Goal: Task Accomplishment & Management: Complete application form

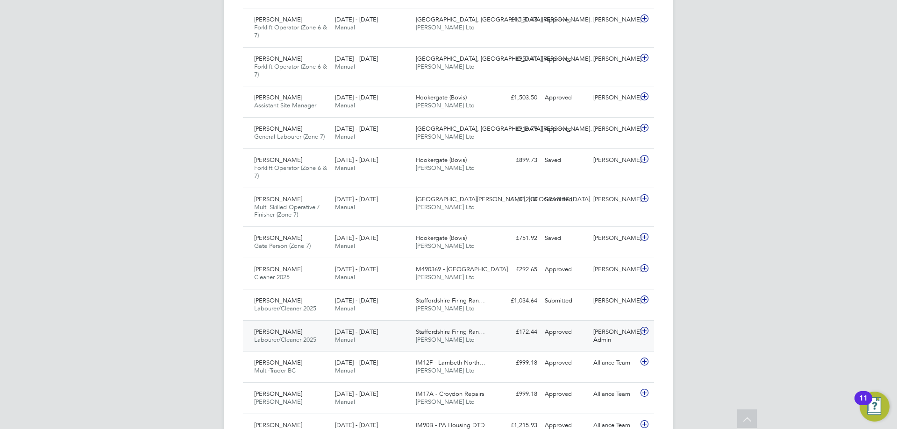
click at [443, 328] on span "Staffordshire Firing Ran…" at bounding box center [450, 332] width 69 height 8
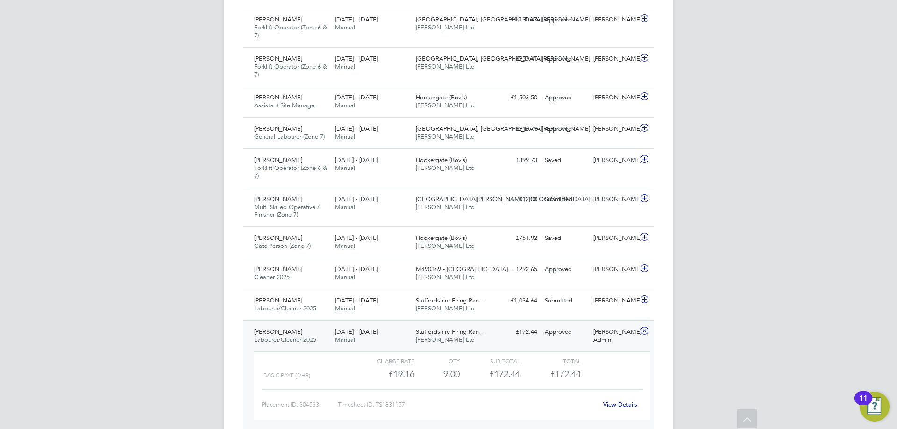
click at [617, 401] on link "View Details" at bounding box center [620, 405] width 34 height 8
click at [404, 294] on div "27 Sep - 3 Oct 2025 Manual" at bounding box center [371, 304] width 81 height 23
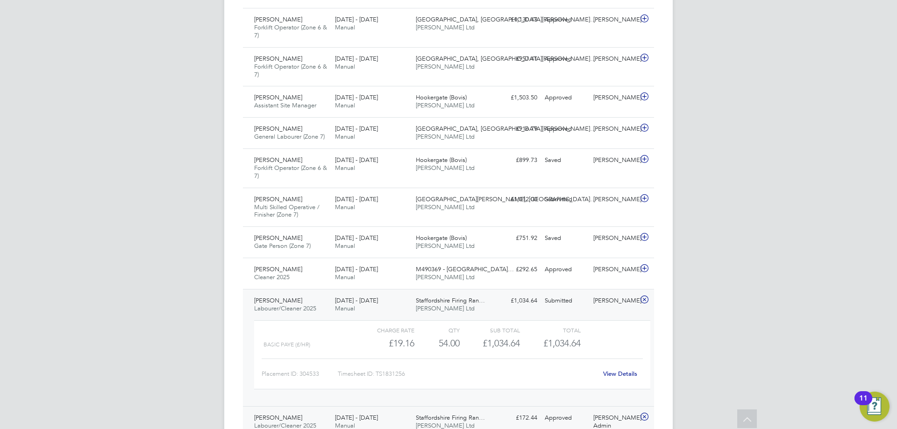
click at [614, 370] on link "View Details" at bounding box center [620, 374] width 34 height 8
click at [461, 297] on span "Staffordshire Firing Ran…" at bounding box center [450, 301] width 69 height 8
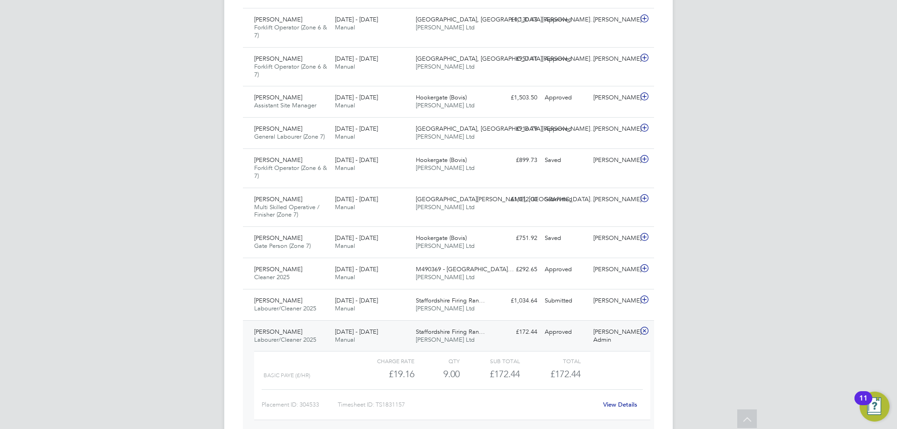
click at [625, 401] on link "View Details" at bounding box center [620, 405] width 34 height 8
click at [439, 305] on span "Daniel Owen Ltd" at bounding box center [445, 309] width 59 height 8
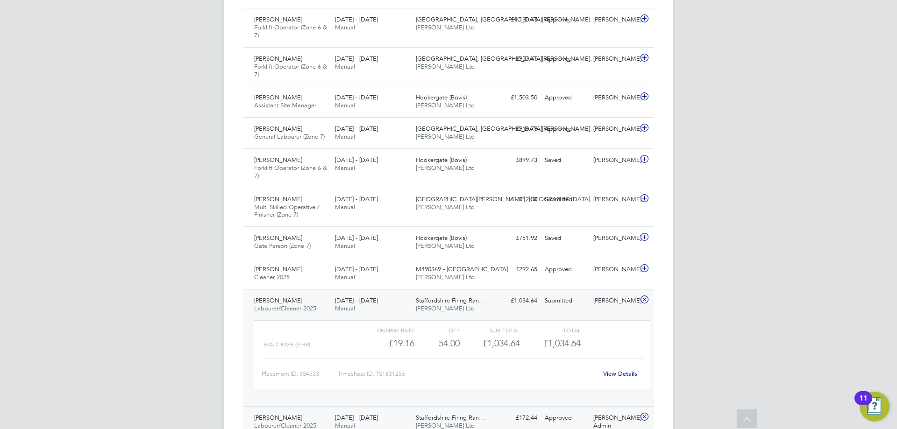
scroll to position [701, 0]
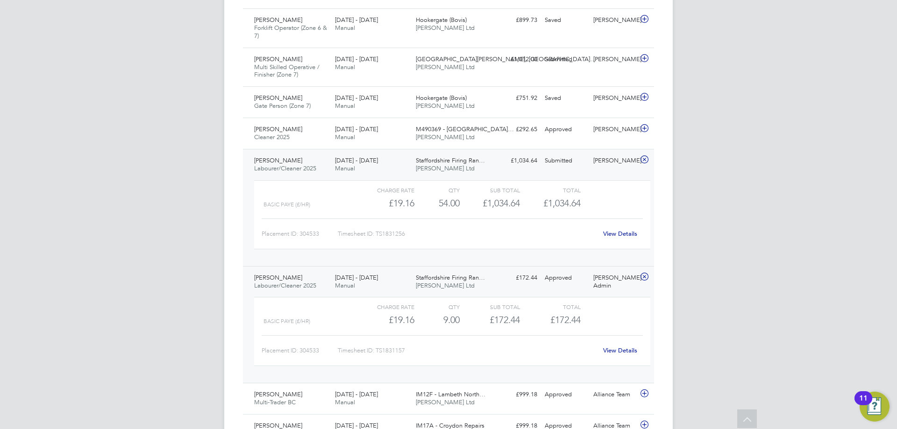
click at [536, 276] on div "£172.44 Approved" at bounding box center [517, 278] width 49 height 15
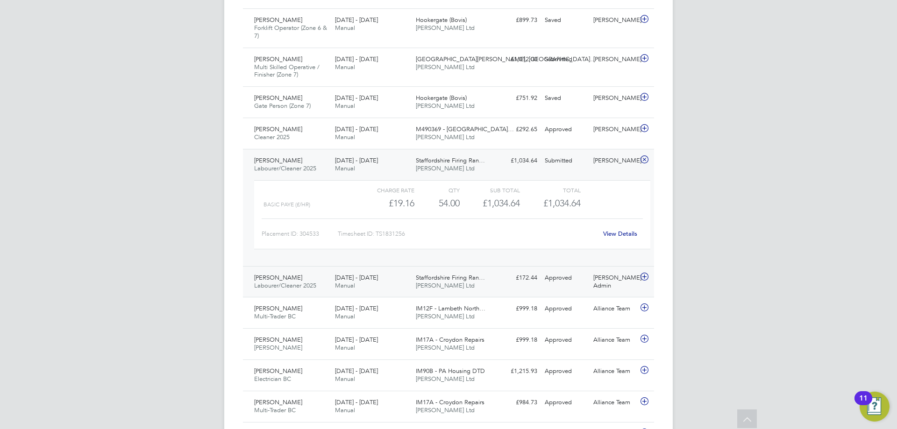
click at [536, 271] on div "£172.44 Approved" at bounding box center [517, 278] width 49 height 15
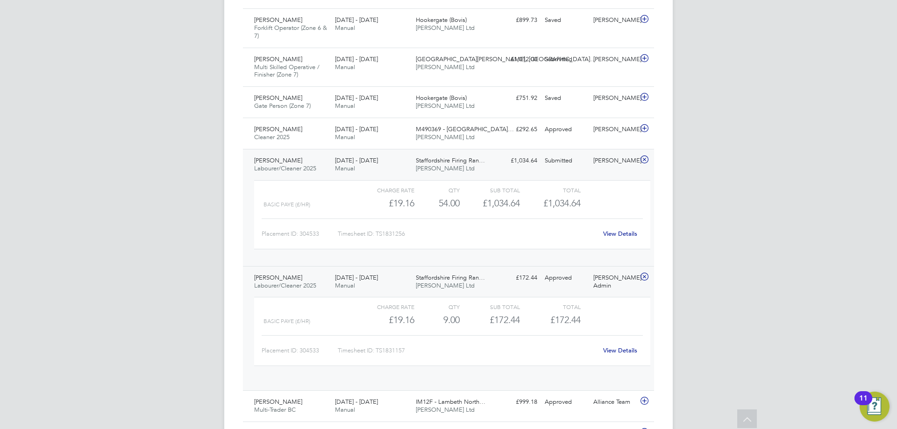
scroll to position [16, 91]
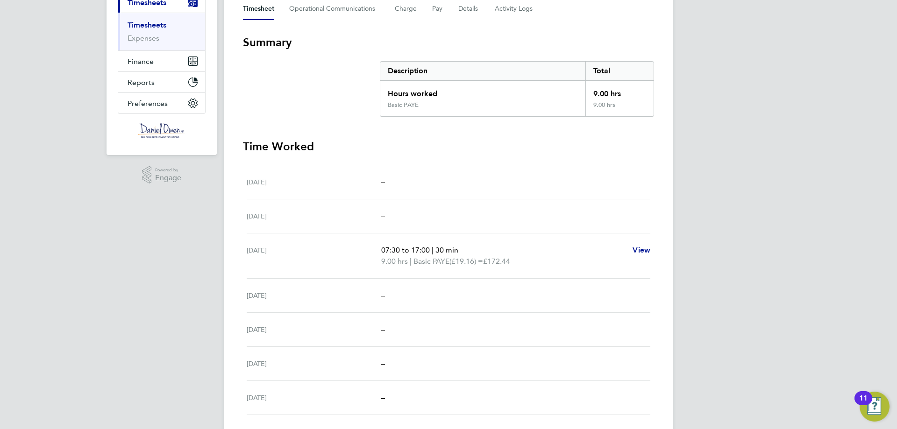
scroll to position [208, 0]
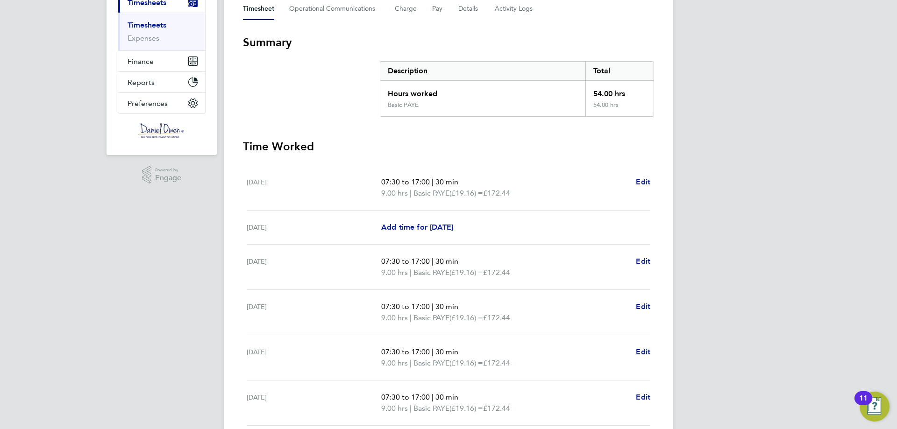
scroll to position [265, 0]
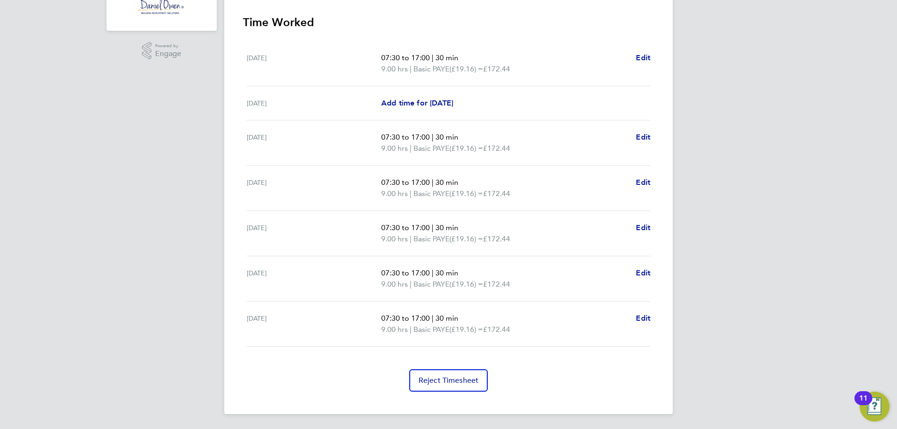
click at [457, 196] on span "(£19.16) =" at bounding box center [467, 193] width 34 height 9
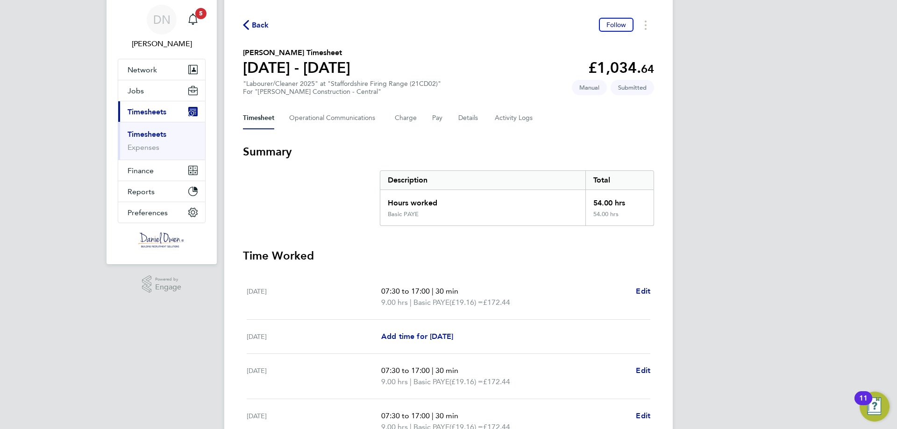
scroll to position [124, 0]
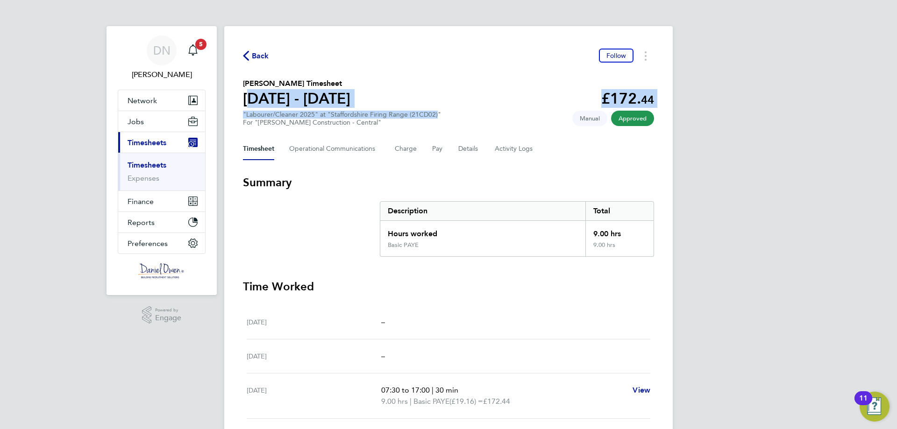
drag, startPoint x: 231, startPoint y: 93, endPoint x: 433, endPoint y: 102, distance: 202.1
click at [433, 102] on div "Back Follow [PERSON_NAME] Timesheet [DATE] - [DATE] £172. 44 "Labourer/Cleaner …" at bounding box center [448, 324] width 449 height 597
click at [433, 102] on section "[PERSON_NAME] Timesheet [DATE] - [DATE] £172. 44 "Labourer/Cleaner 2025" at "St…" at bounding box center [448, 102] width 411 height 49
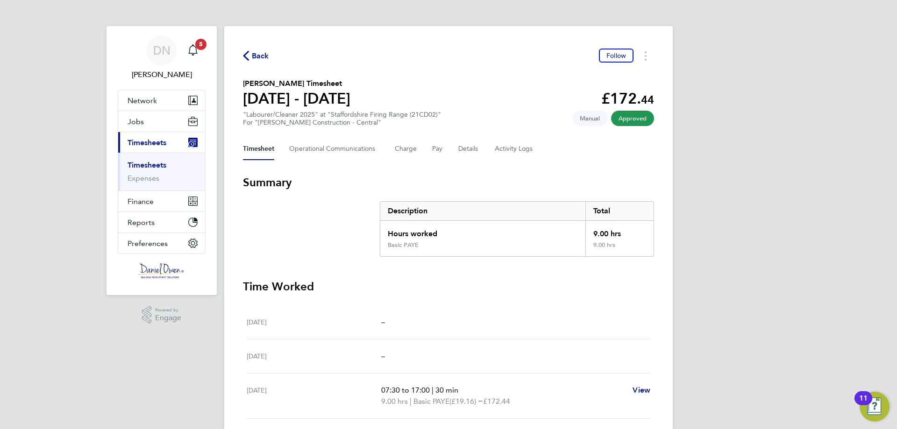
scroll to position [93, 0]
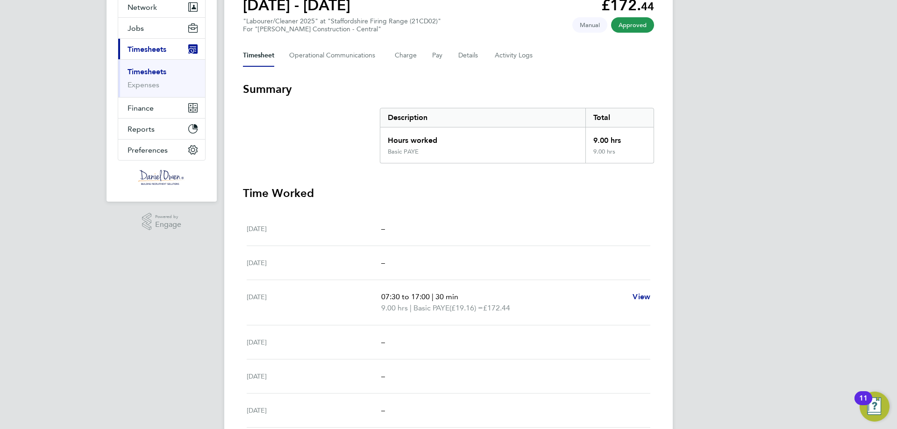
drag, startPoint x: 236, startPoint y: 296, endPoint x: 323, endPoint y: 295, distance: 86.5
click at [323, 295] on div "Back Follow Chris Sturgess's Timesheet 20 - 26 Sept 2025 £172. 44 "Labourer/Cle…" at bounding box center [448, 231] width 449 height 597
click at [323, 295] on div "[DATE]" at bounding box center [314, 303] width 135 height 22
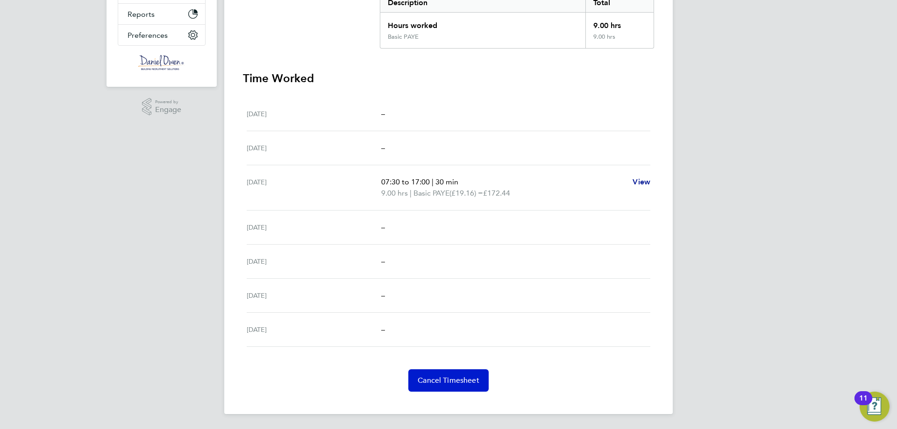
click at [450, 379] on span "Cancel Timesheet" at bounding box center [449, 380] width 62 height 9
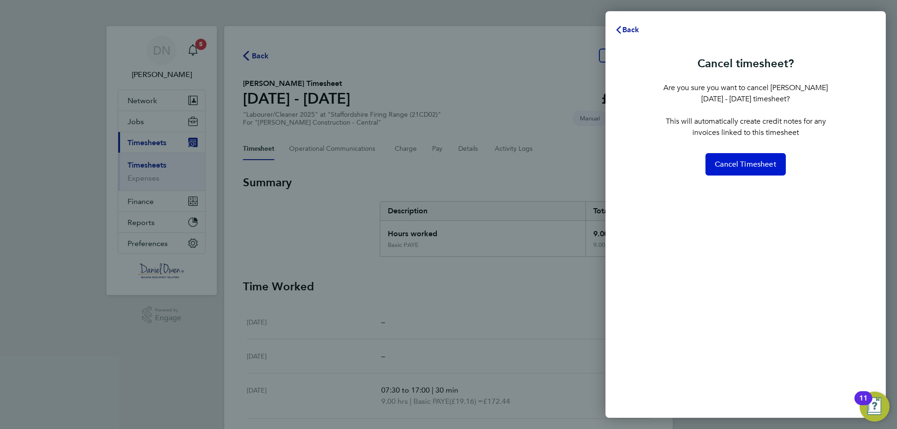
click at [767, 165] on span "Cancel Timesheet" at bounding box center [746, 164] width 62 height 9
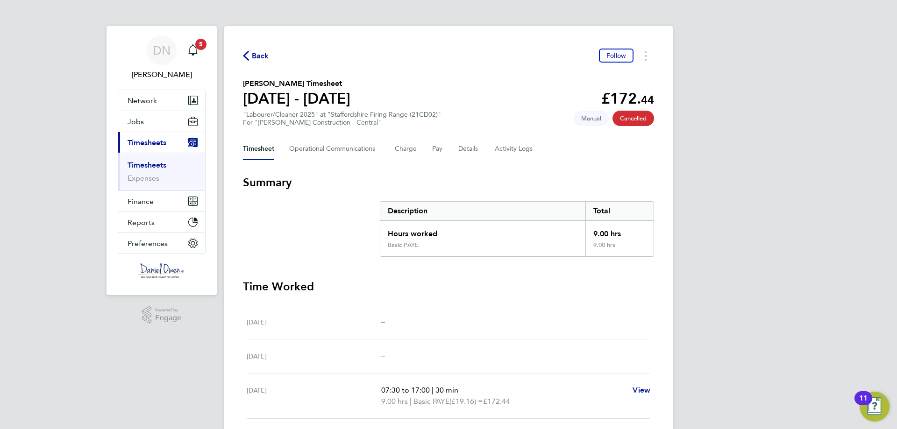
click at [257, 55] on span "Back" at bounding box center [260, 55] width 17 height 11
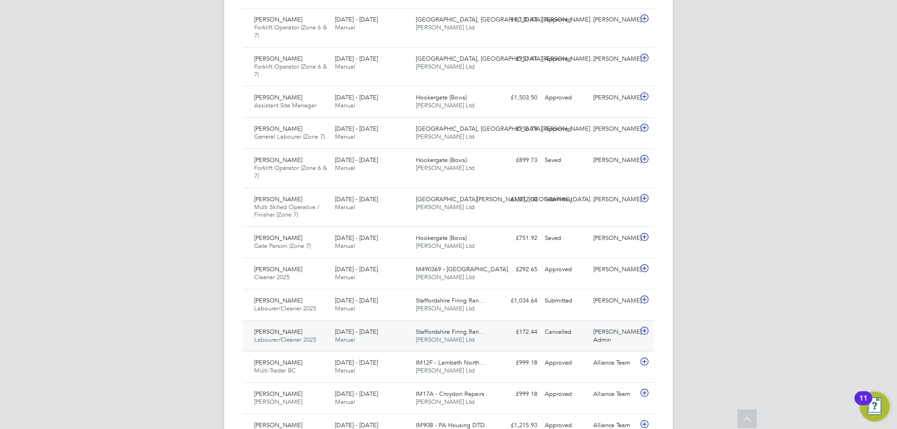
click at [395, 325] on div "20 - 26 Sep 2025 Manual" at bounding box center [371, 336] width 81 height 23
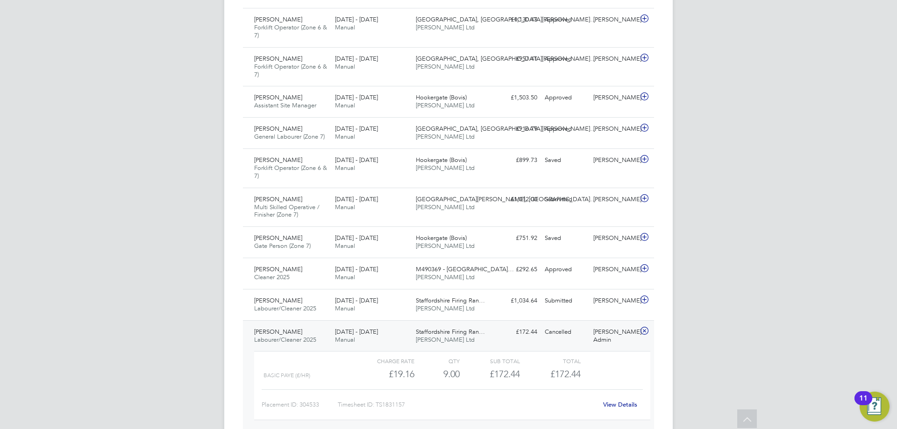
click at [619, 401] on link "View Details" at bounding box center [620, 405] width 34 height 8
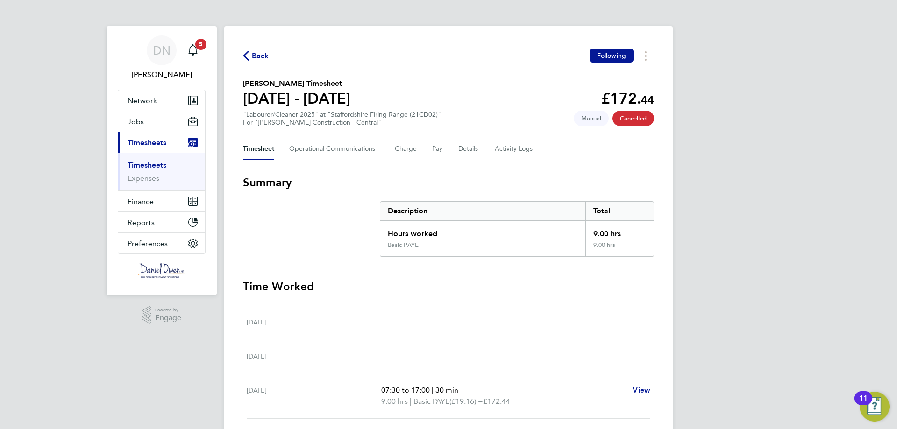
click at [595, 119] on span "Manual" at bounding box center [591, 118] width 35 height 15
click at [623, 118] on span "Cancelled" at bounding box center [634, 118] width 42 height 15
click at [440, 145] on button "Pay" at bounding box center [437, 149] width 11 height 22
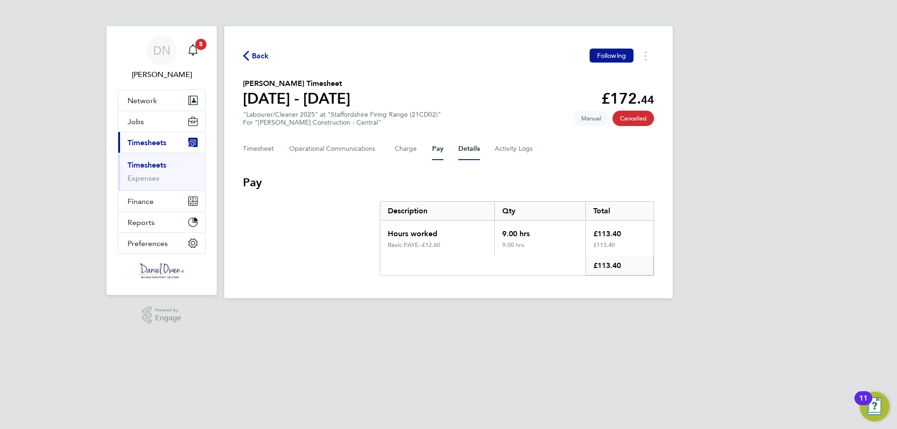
click at [461, 148] on button "Details" at bounding box center [468, 149] width 21 height 22
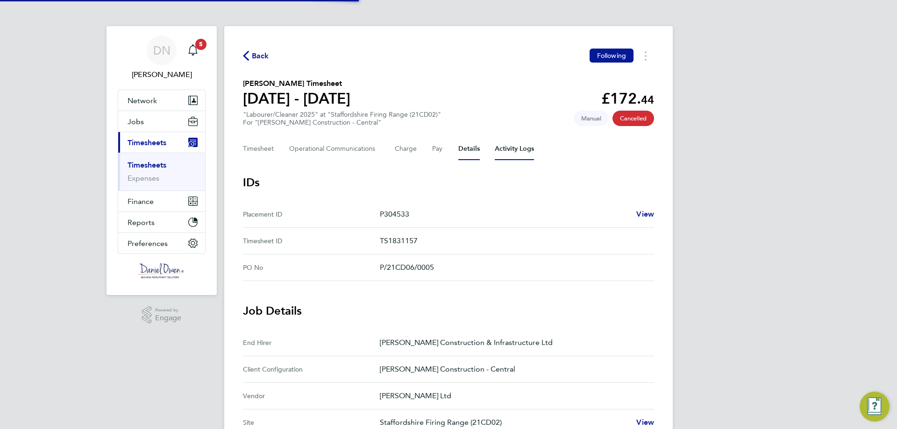
click at [510, 155] on Logs-tab "Activity Logs" at bounding box center [514, 149] width 39 height 22
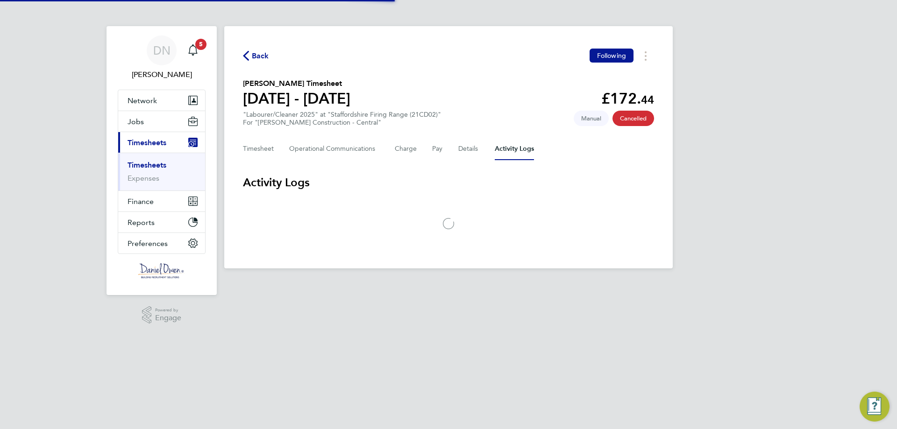
click at [483, 157] on div "Timesheet Operational Communications Charge Pay Details Activity Logs" at bounding box center [448, 149] width 411 height 22
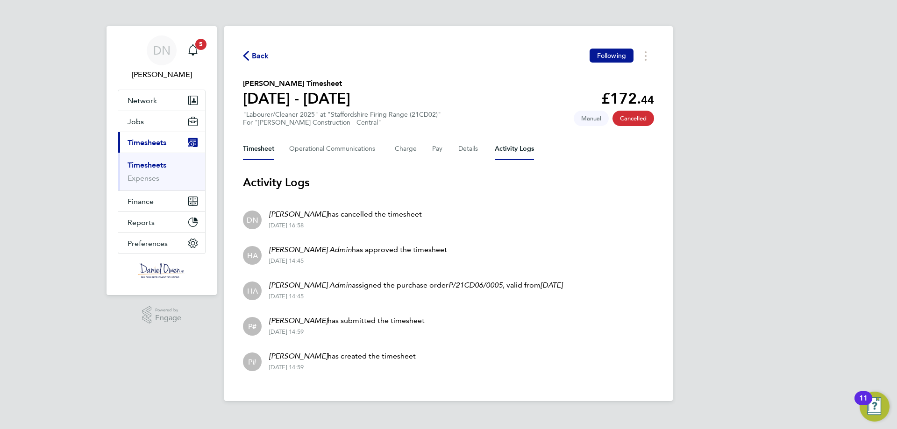
click at [266, 146] on button "Timesheet" at bounding box center [258, 149] width 31 height 22
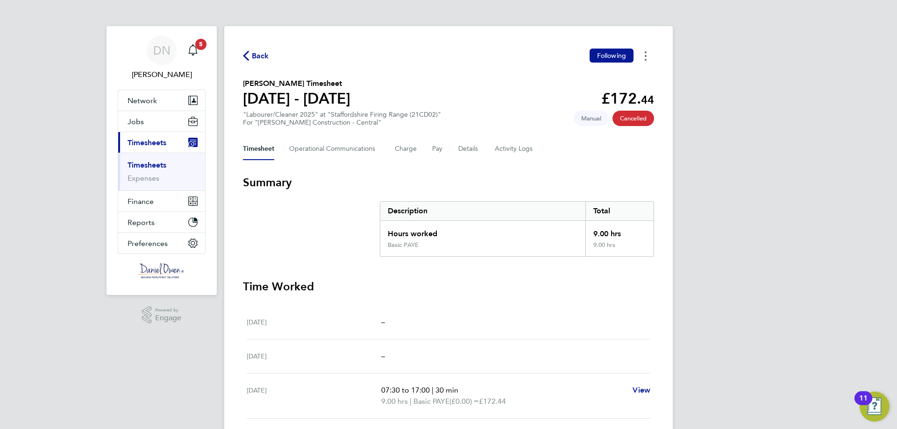
click at [637, 54] on button "Timesheets Menu" at bounding box center [645, 56] width 17 height 14
click at [260, 57] on span "Back" at bounding box center [260, 55] width 17 height 11
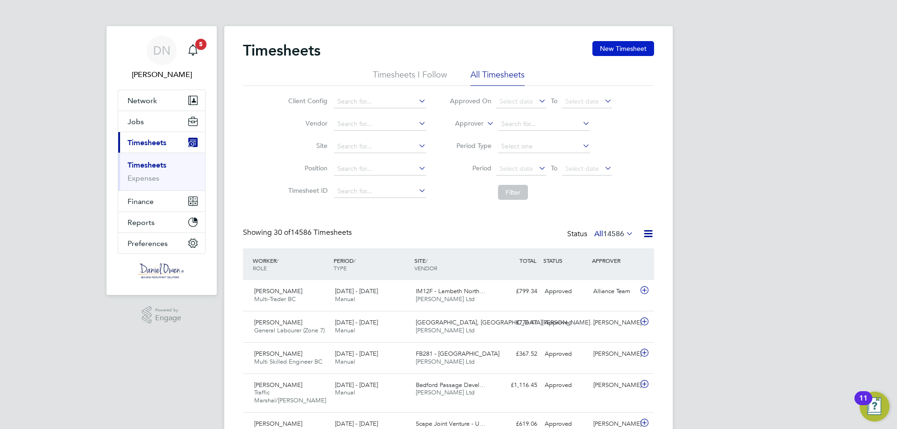
click at [630, 49] on button "New Timesheet" at bounding box center [624, 48] width 62 height 15
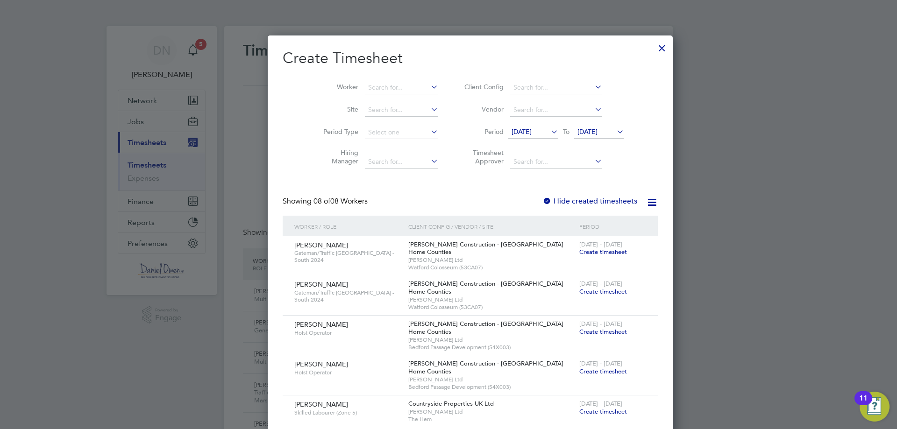
drag, startPoint x: 360, startPoint y: 78, endPoint x: 364, endPoint y: 89, distance: 12.0
click at [360, 77] on li "Worker" at bounding box center [377, 88] width 145 height 22
click at [365, 89] on input at bounding box center [401, 87] width 73 height 13
click at [374, 95] on li "[PERSON_NAME] ess" at bounding box center [387, 100] width 89 height 13
type input "[PERSON_NAME]"
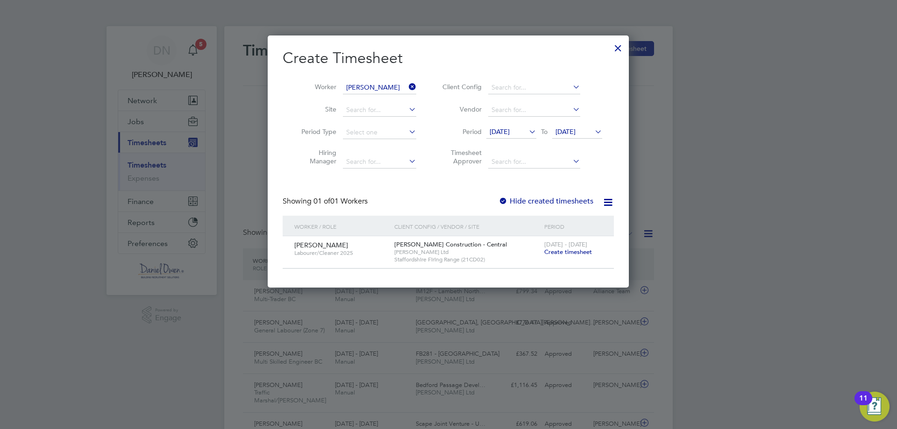
click at [565, 250] on span "Create timesheet" at bounding box center [568, 252] width 48 height 8
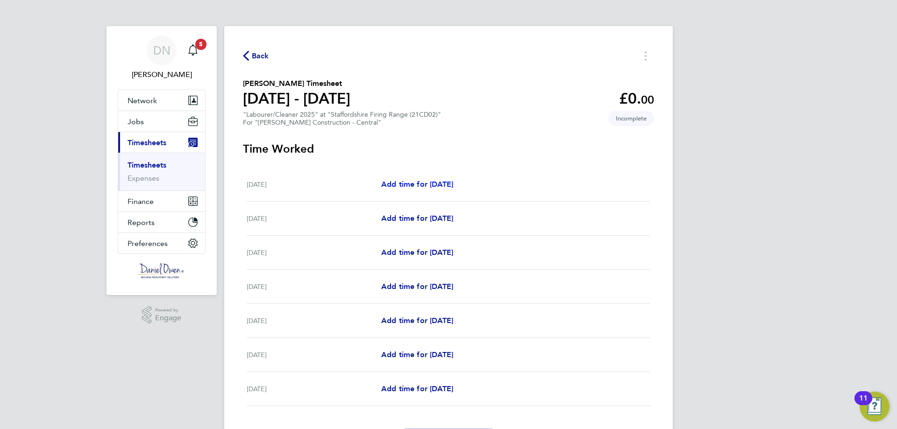
click at [416, 185] on span "Add time for Sat 20 Sep" at bounding box center [417, 184] width 72 height 9
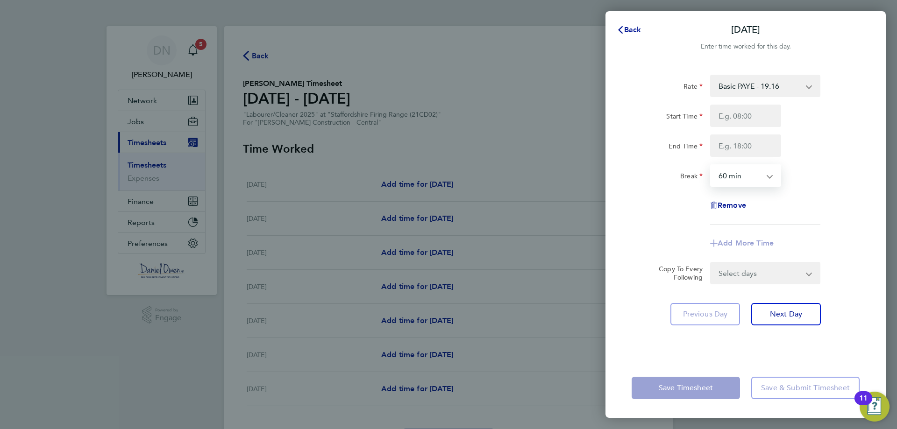
click at [755, 178] on select "0 min 15 min 30 min 45 min 60 min 75 min 90 min" at bounding box center [740, 175] width 58 height 21
select select "0"
click at [711, 165] on select "0 min 15 min 30 min 45 min 60 min 75 min 90 min" at bounding box center [740, 175] width 58 height 21
click at [748, 141] on input "End Time" at bounding box center [745, 146] width 71 height 22
click at [747, 118] on input "Start Time" at bounding box center [745, 116] width 71 height 22
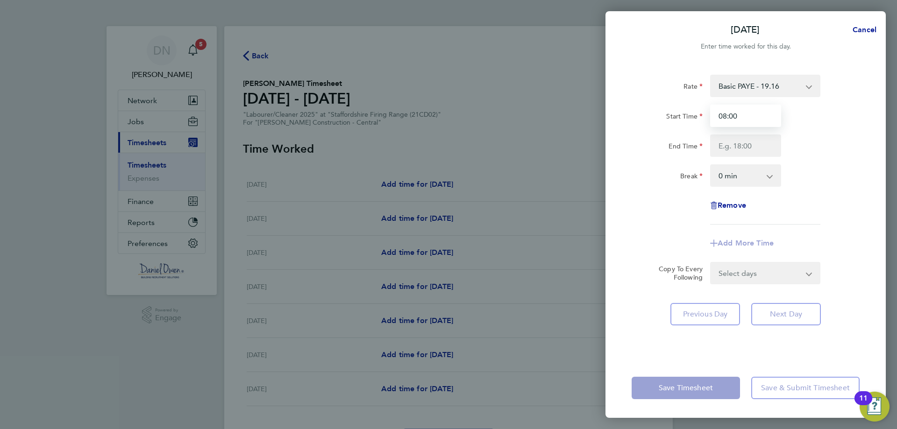
type input "08:00"
click at [755, 144] on input "End Time" at bounding box center [745, 146] width 71 height 22
type input "17:00"
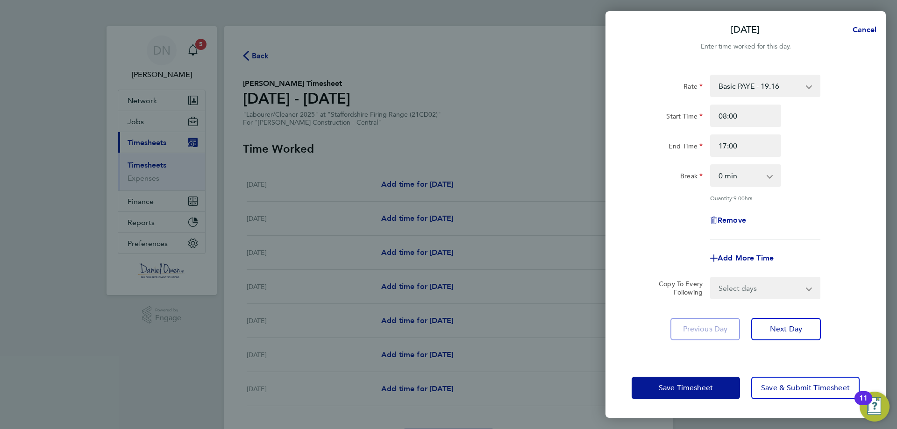
click at [841, 155] on div "End Time 17:00" at bounding box center [746, 146] width 236 height 22
click at [735, 285] on select "Select days Day Weekday (Mon-Fri) Monday Tuesday Wednesday Thursday Friday Sund…" at bounding box center [760, 288] width 98 height 21
select select "WEEKDAY"
click at [711, 278] on select "Select days Day Weekday (Mon-Fri) Monday Tuesday Wednesday Thursday Friday Sund…" at bounding box center [760, 288] width 98 height 21
select select "2025-09-26"
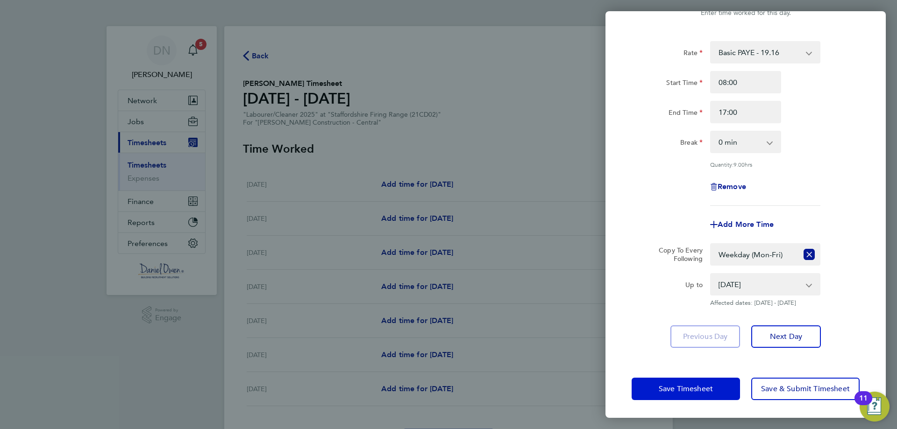
click at [724, 386] on button "Save Timesheet" at bounding box center [686, 389] width 108 height 22
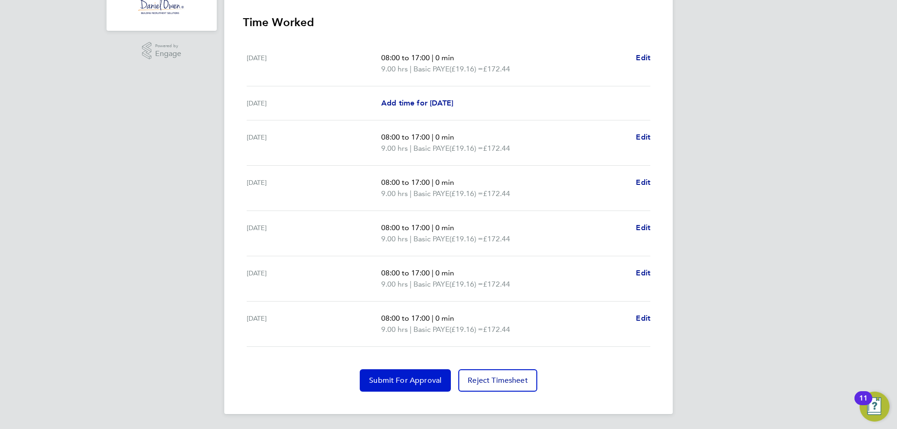
click at [423, 378] on span "Submit For Approval" at bounding box center [405, 380] width 72 height 9
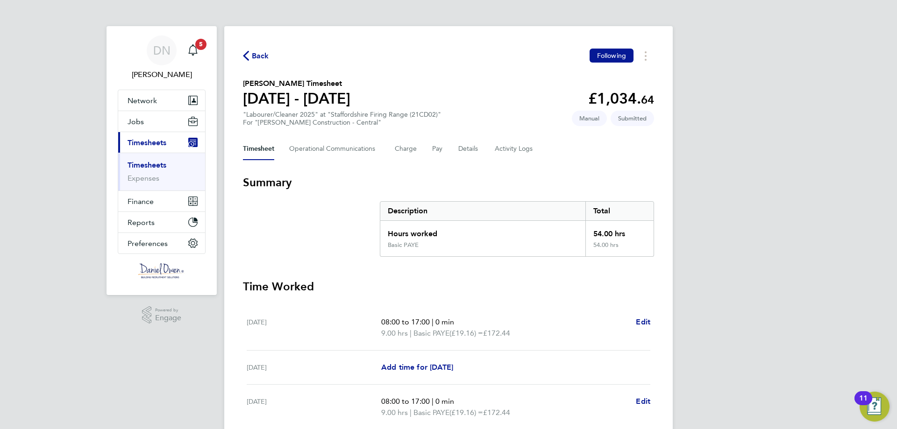
click at [248, 60] on icon "button" at bounding box center [246, 56] width 6 height 10
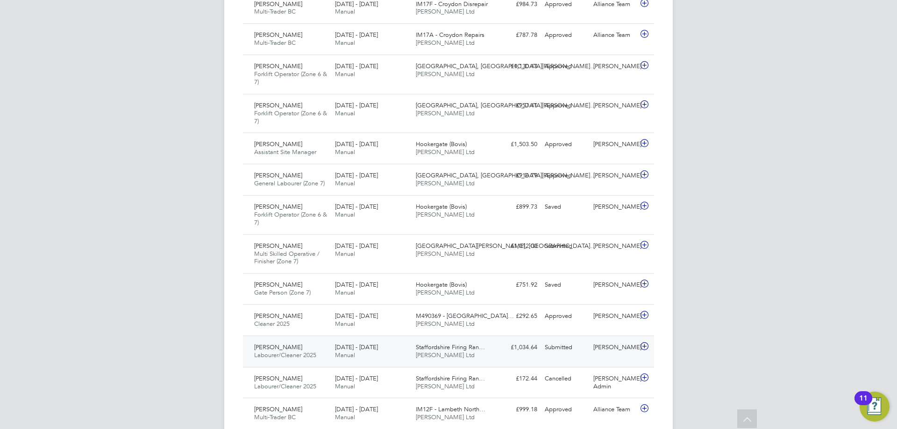
click at [416, 351] on span "Daniel Owen Ltd" at bounding box center [445, 355] width 59 height 8
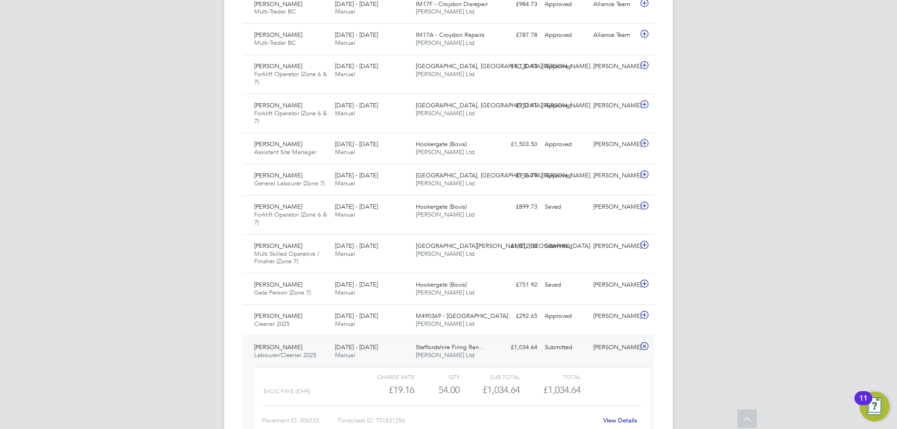
click at [618, 417] on link "View Details" at bounding box center [620, 421] width 34 height 8
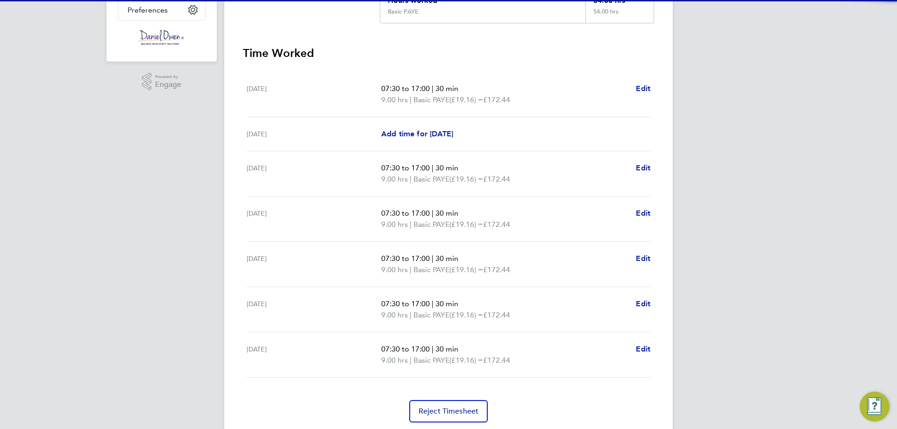
scroll to position [265, 0]
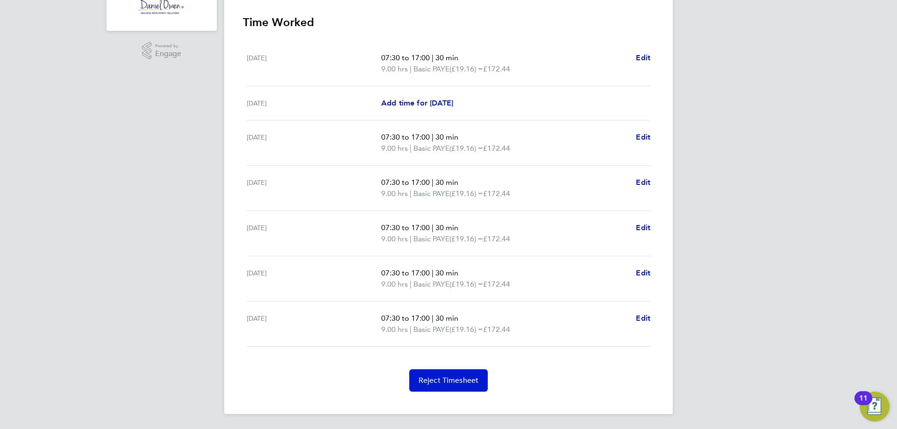
click at [463, 375] on button "Reject Timesheet" at bounding box center [448, 381] width 79 height 22
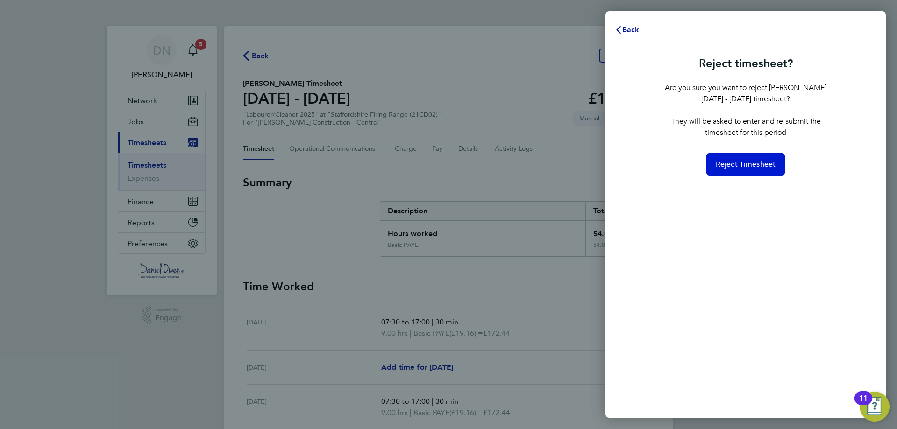
click at [759, 165] on span "Reject Timesheet" at bounding box center [746, 164] width 60 height 9
click at [745, 165] on span "Reject Timesheet" at bounding box center [746, 164] width 60 height 9
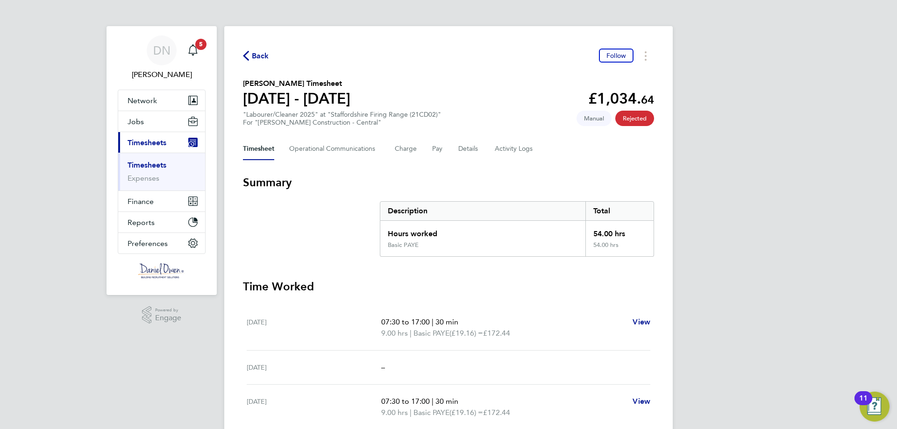
scroll to position [220, 0]
